Goal: Transaction & Acquisition: Purchase product/service

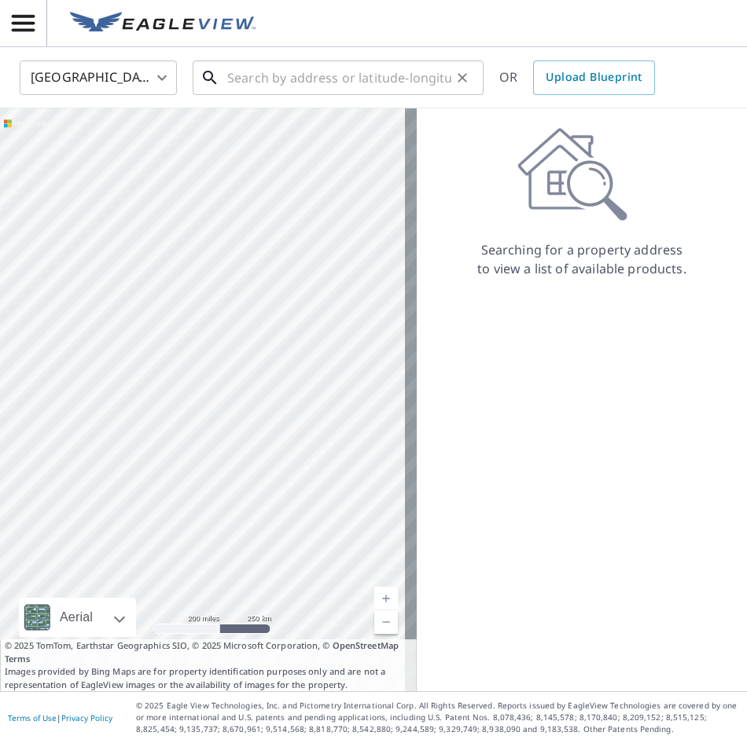
click at [321, 83] on input "text" at bounding box center [339, 78] width 224 height 44
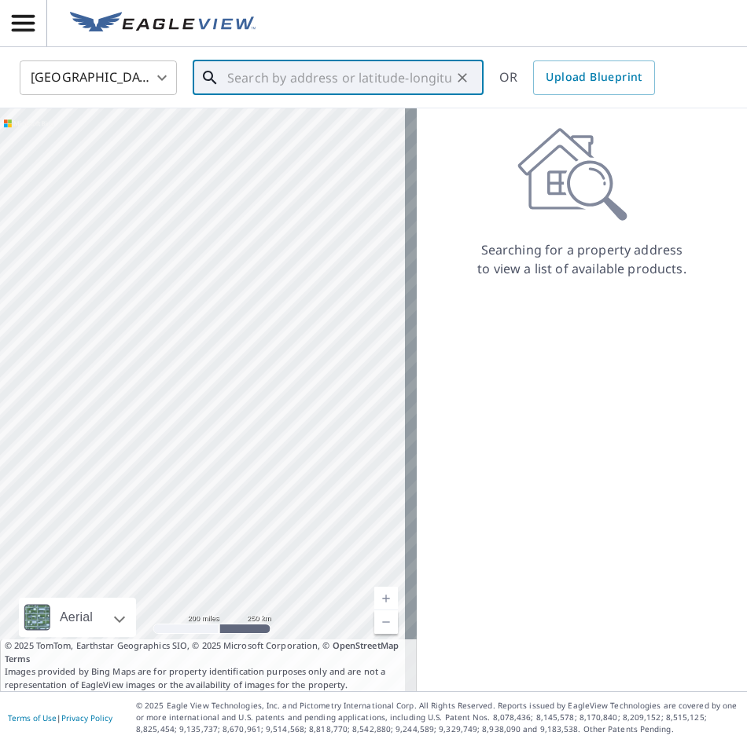
paste input "[STREET_ADDRESS]"
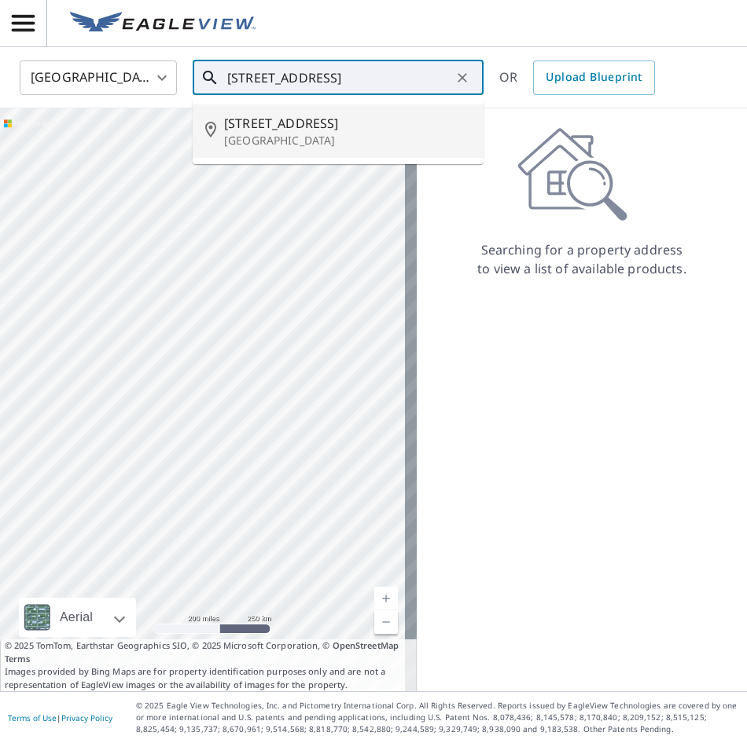
click at [310, 130] on span "[STREET_ADDRESS]" at bounding box center [347, 123] width 247 height 19
type input "[STREET_ADDRESS]"
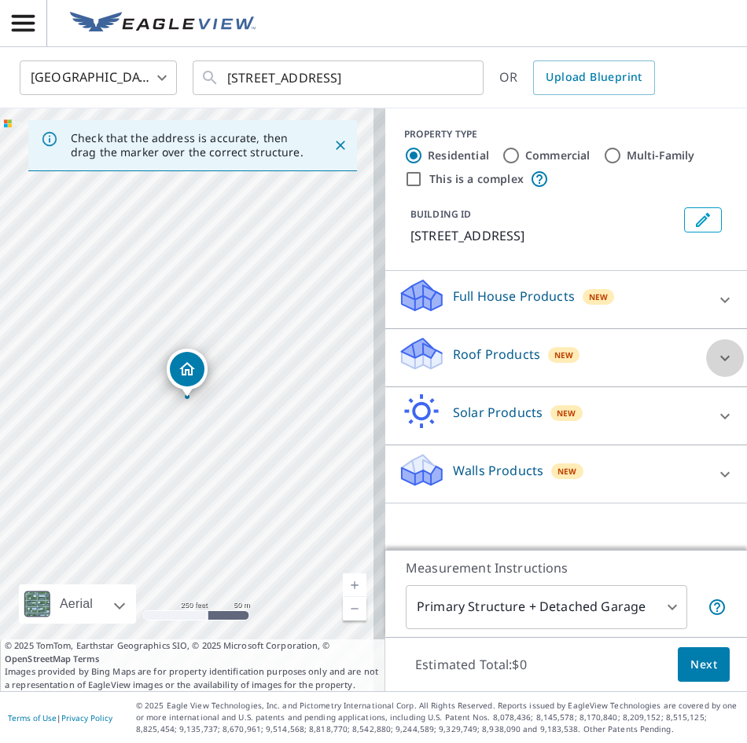
click at [715, 361] on icon at bounding box center [724, 358] width 19 height 19
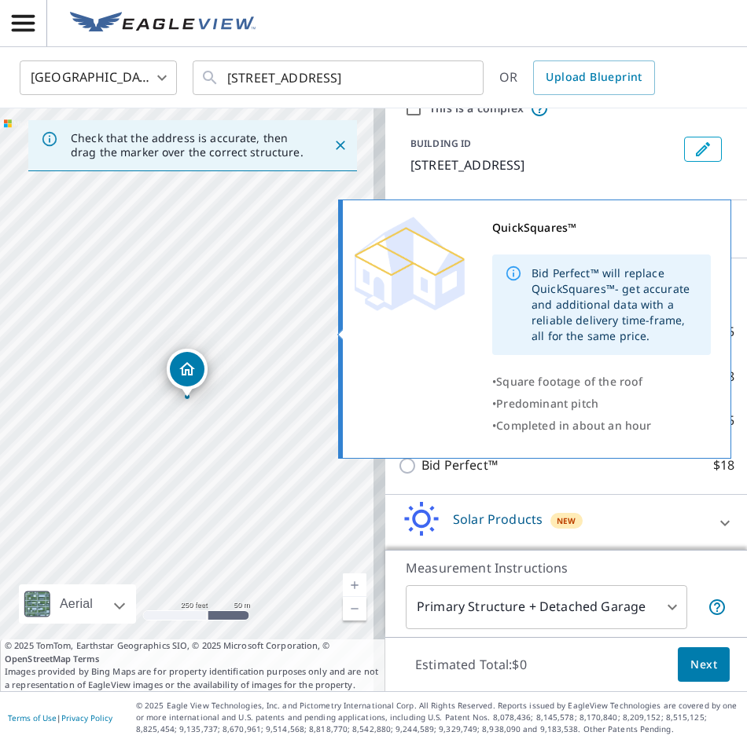
scroll to position [132, 0]
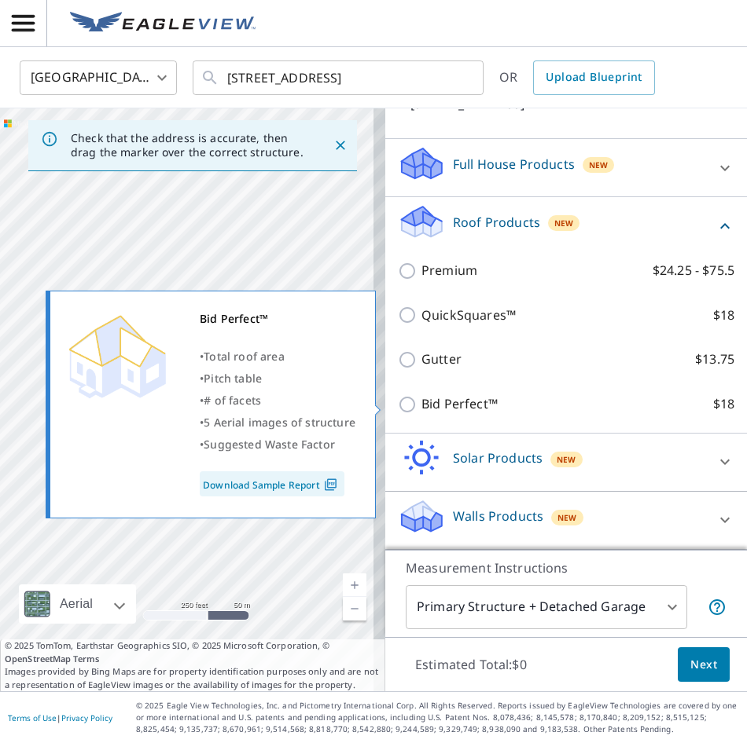
click at [398, 404] on input "Bid Perfect™ $18" at bounding box center [410, 404] width 24 height 19
checkbox input "true"
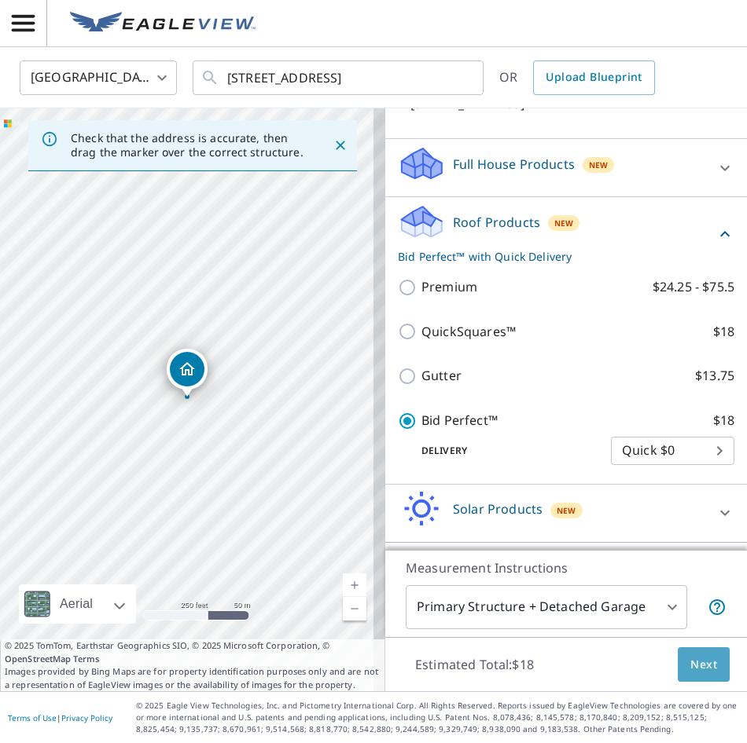
click at [691, 667] on span "Next" at bounding box center [703, 665] width 27 height 20
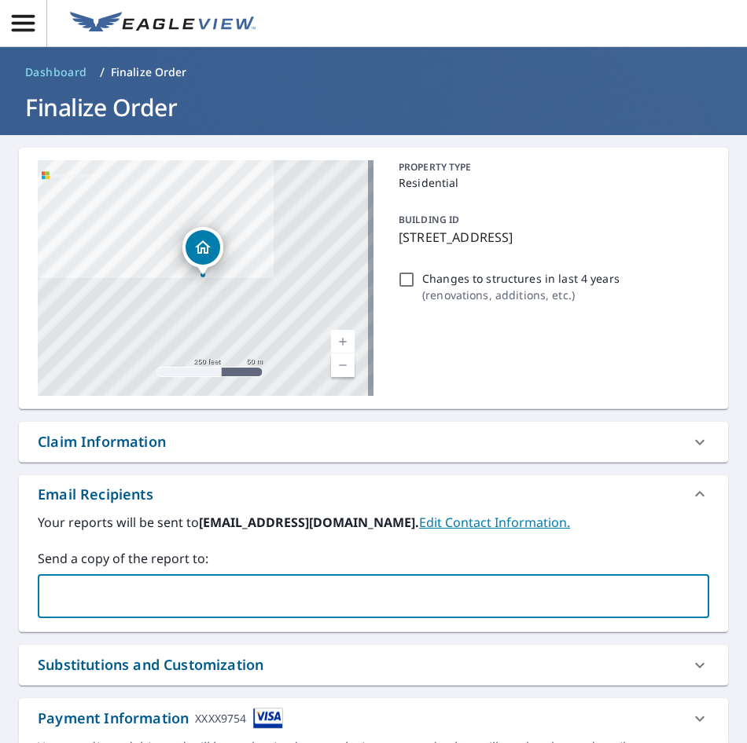
click at [362, 607] on input "text" at bounding box center [361, 596] width 633 height 30
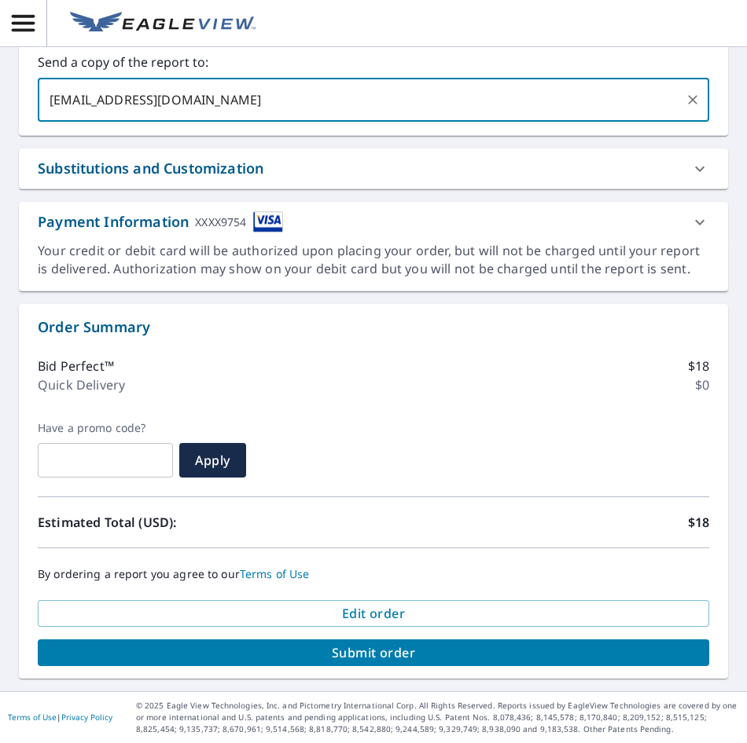
type input "[EMAIL_ADDRESS][DOMAIN_NAME]"
click at [359, 655] on span "Submit order" at bounding box center [373, 652] width 646 height 17
checkbox input "true"
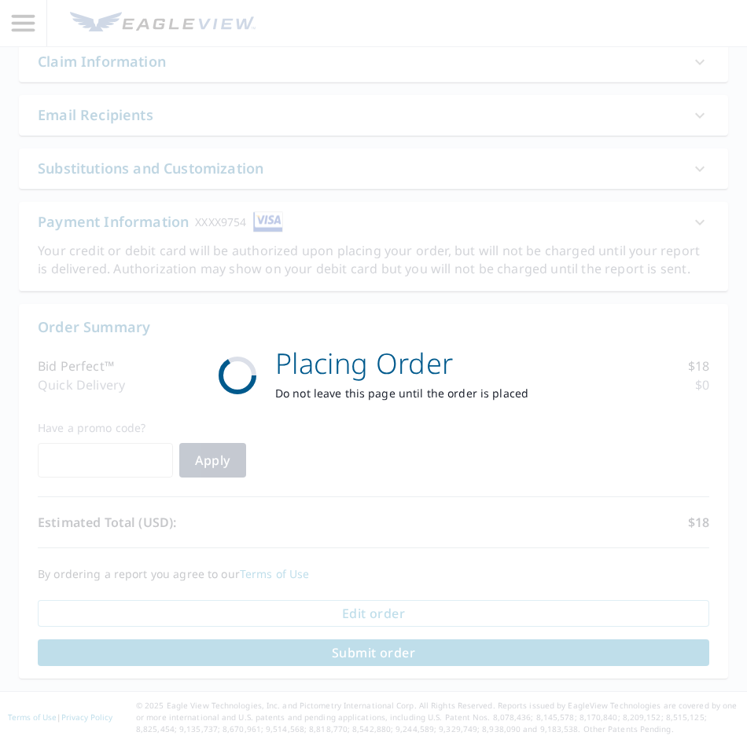
scroll to position [380, 0]
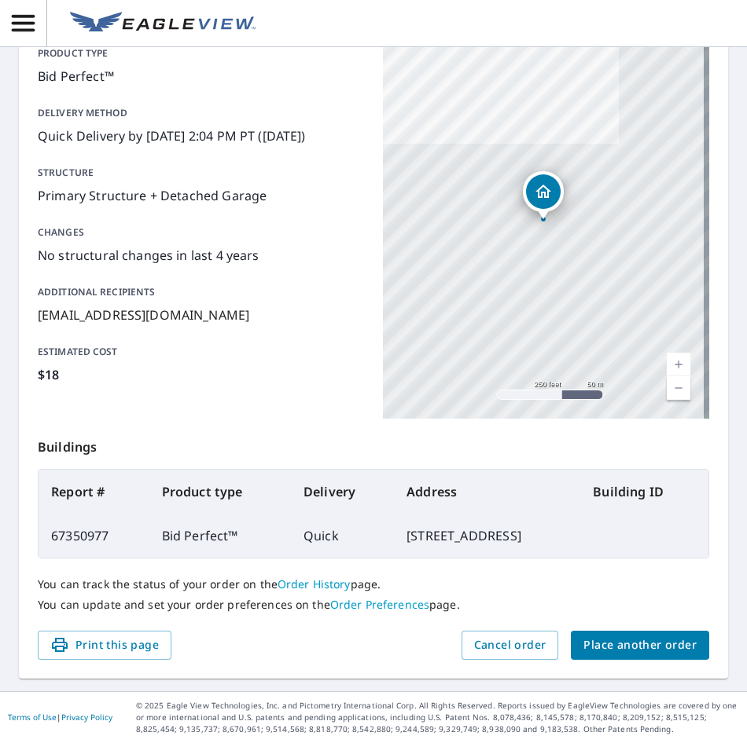
drag, startPoint x: 326, startPoint y: 534, endPoint x: 574, endPoint y: 541, distance: 248.4
click at [574, 541] on td "[STREET_ADDRESS]" at bounding box center [487, 536] width 186 height 44
copy td "[STREET_ADDRESS]"
